Goal: Task Accomplishment & Management: Manage account settings

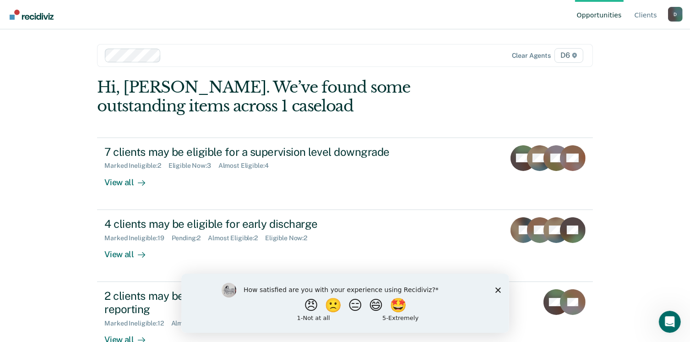
click at [501, 293] on div "How satisfied are you with your experience using Recidiviz? 😠 🙁 😑 😄 🤩 1 - Not a…" at bounding box center [345, 302] width 328 height 59
click at [501, 291] on div "How satisfied are you with your experience using Recidiviz? 😠 🙁 😑 😄 🤩 1 - Not a…" at bounding box center [345, 302] width 328 height 59
click at [498, 289] on icon "Close survey" at bounding box center [497, 289] width 5 height 5
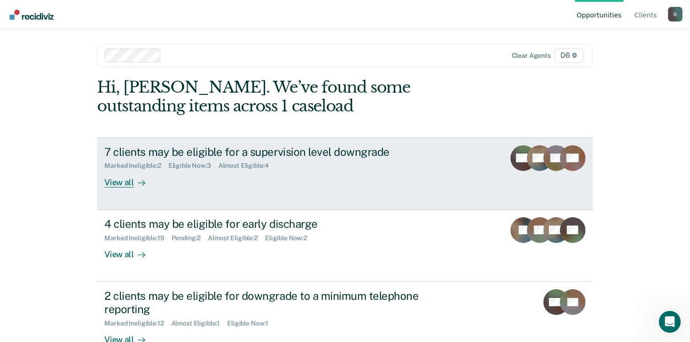
click at [178, 155] on div "7 clients may be eligible for a supervision level downgrade" at bounding box center [264, 151] width 321 height 13
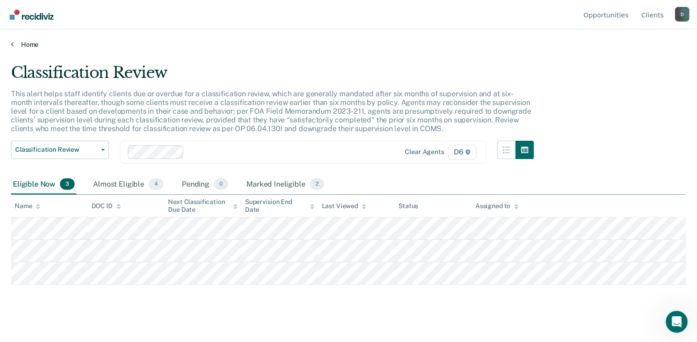
click at [13, 45] on icon at bounding box center [12, 43] width 3 height 7
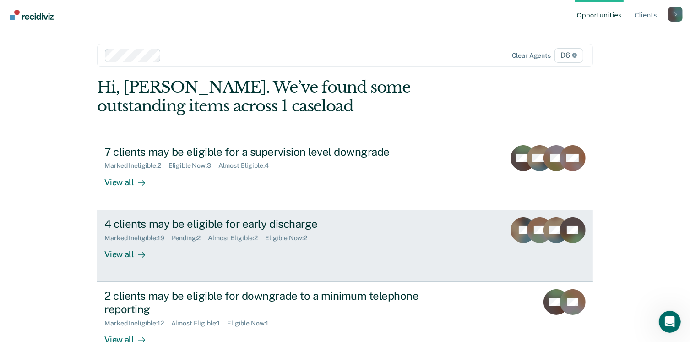
click at [140, 237] on div "Marked Ineligible : 19" at bounding box center [137, 238] width 67 height 8
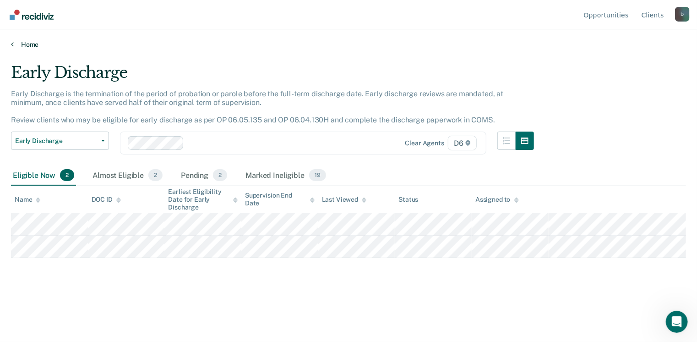
click at [12, 43] on icon at bounding box center [12, 43] width 3 height 7
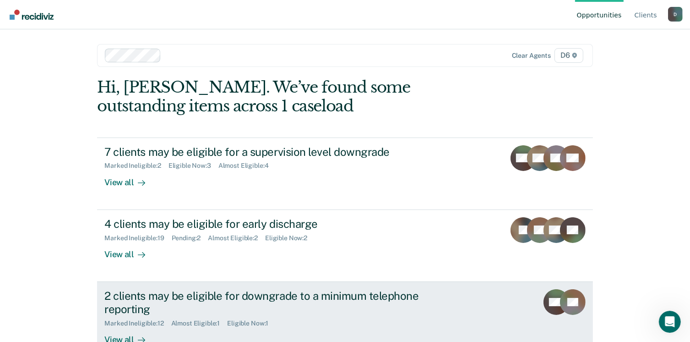
click at [336, 295] on div "2 clients may be eligible for downgrade to a minimum telephone reporting" at bounding box center [264, 302] width 321 height 27
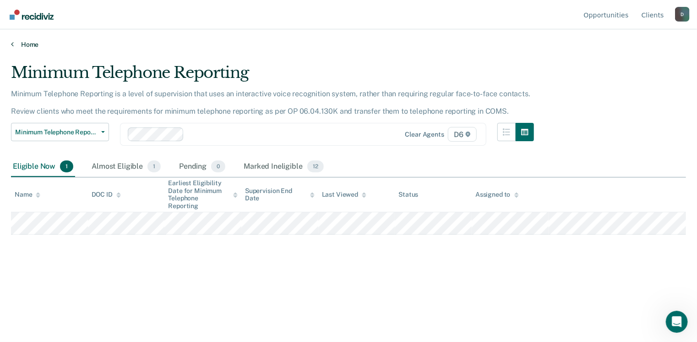
click at [11, 43] on icon at bounding box center [12, 43] width 3 height 7
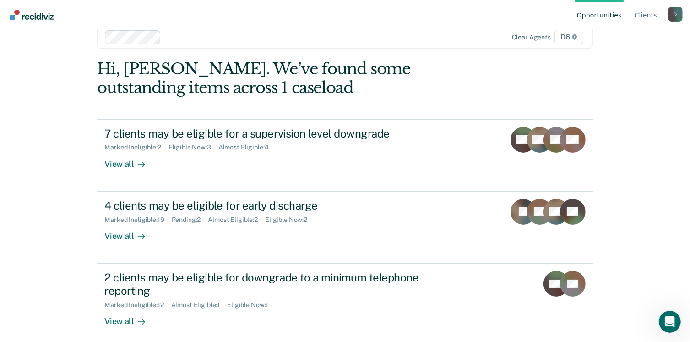
scroll to position [24, 0]
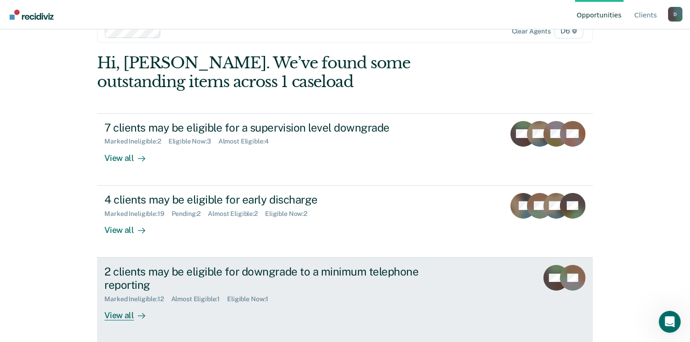
click at [263, 272] on div "2 clients may be eligible for downgrade to a minimum telephone reporting" at bounding box center [264, 278] width 321 height 27
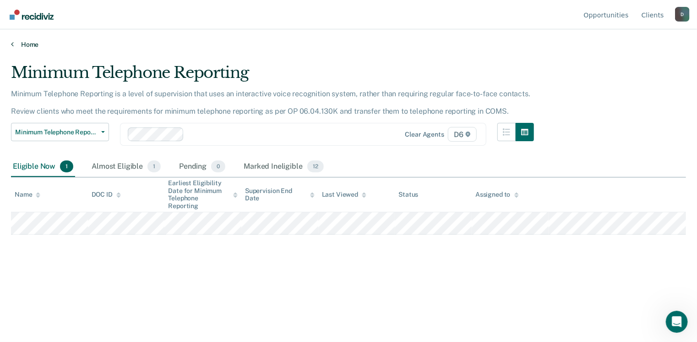
click at [13, 43] on icon at bounding box center [12, 43] width 3 height 7
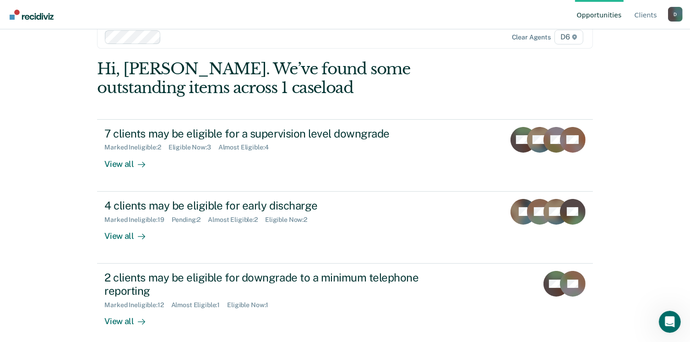
scroll to position [24, 0]
